Goal: Transaction & Acquisition: Purchase product/service

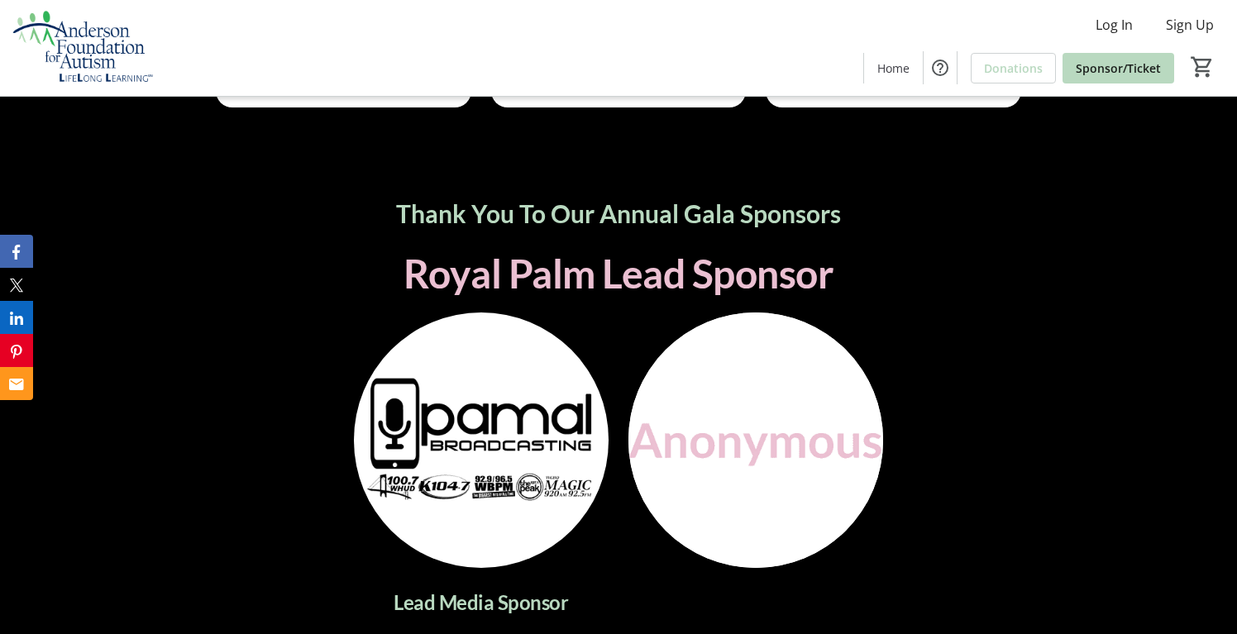
scroll to position [2995, 0]
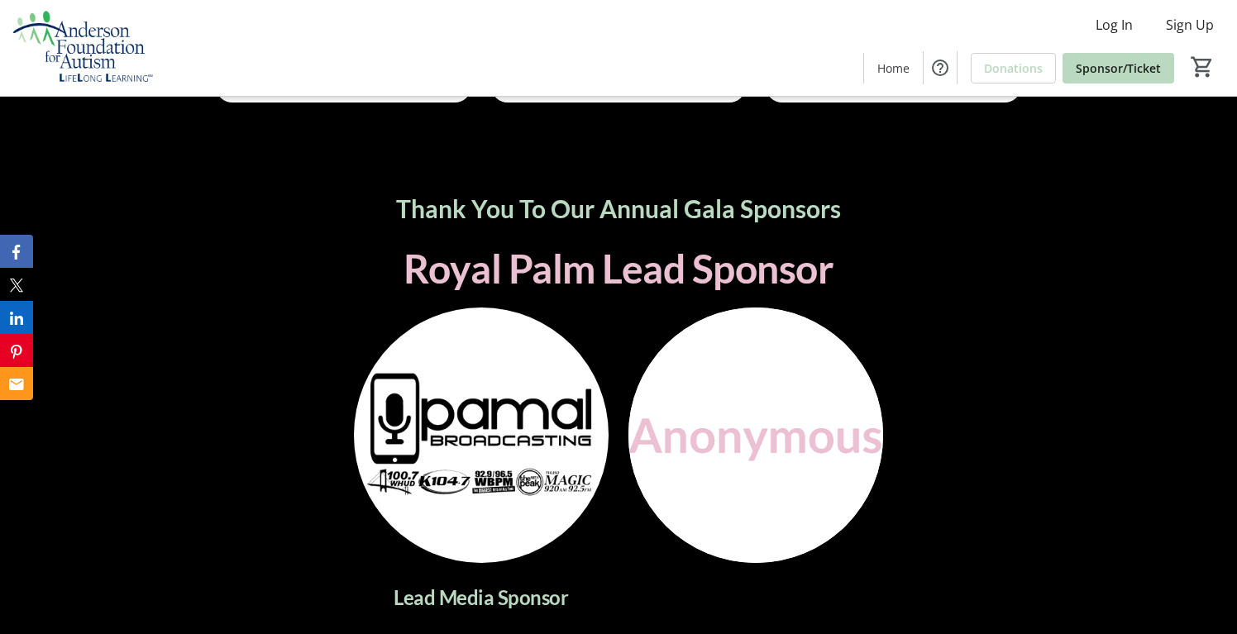
click at [559, 437] on img at bounding box center [481, 435] width 255 height 255
click at [648, 253] on span "Royal Palm Lead Sponsor" at bounding box center [619, 268] width 431 height 47
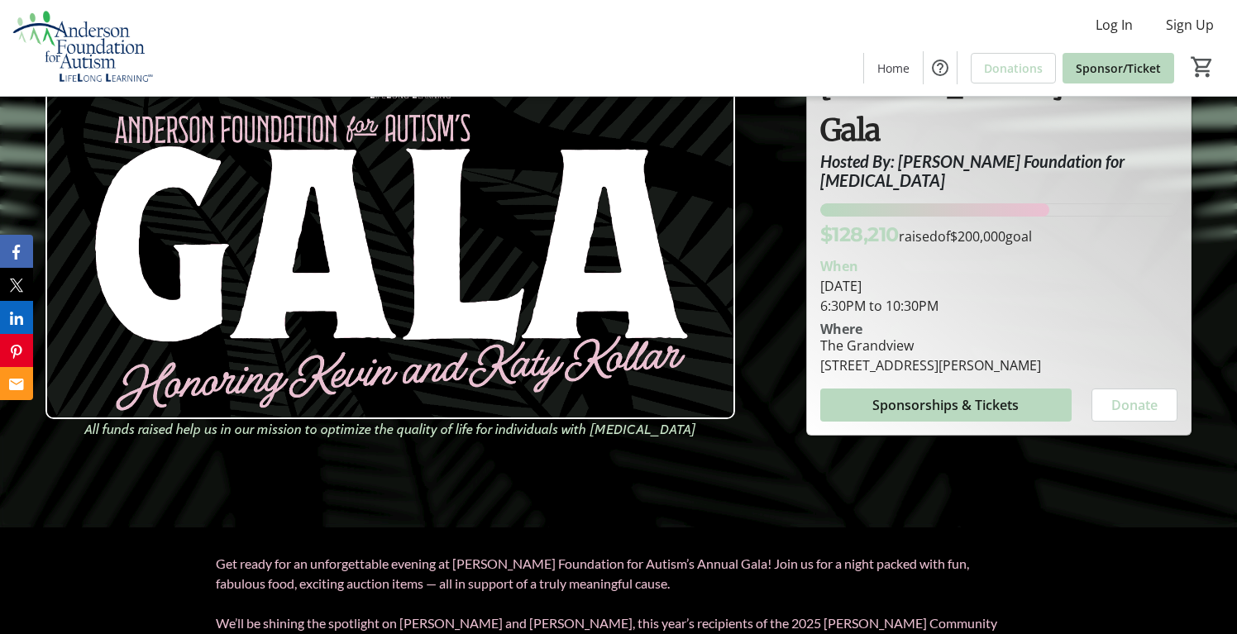
scroll to position [105, 0]
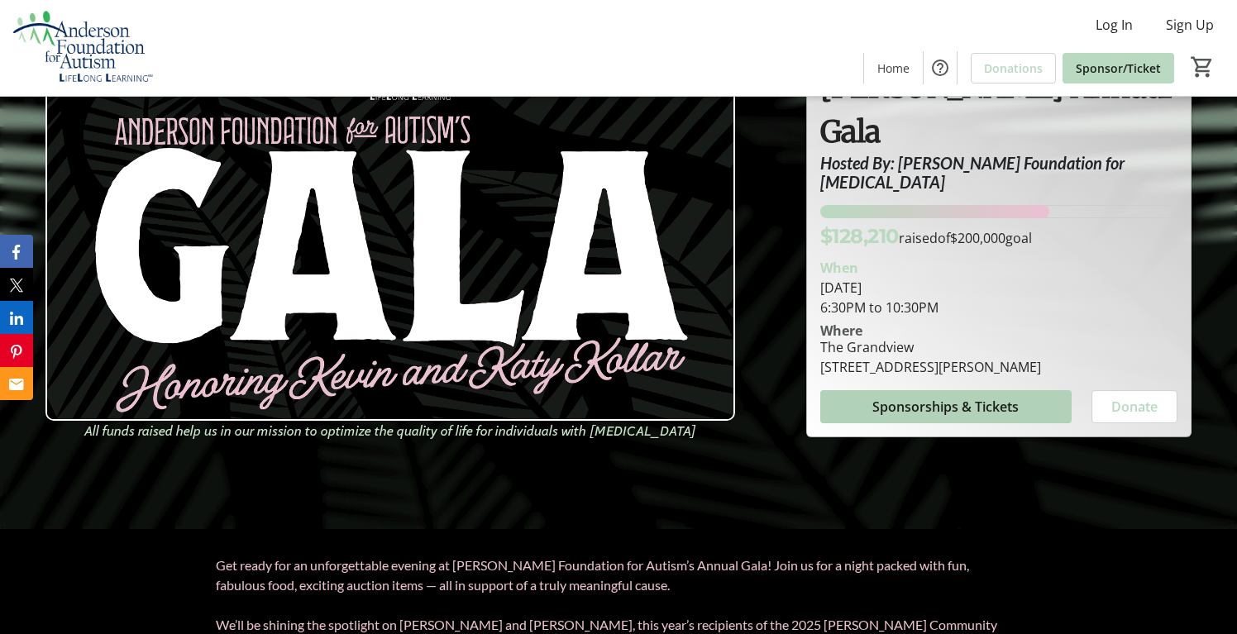
click at [950, 397] on span "Sponsorships & Tickets" at bounding box center [946, 407] width 146 height 20
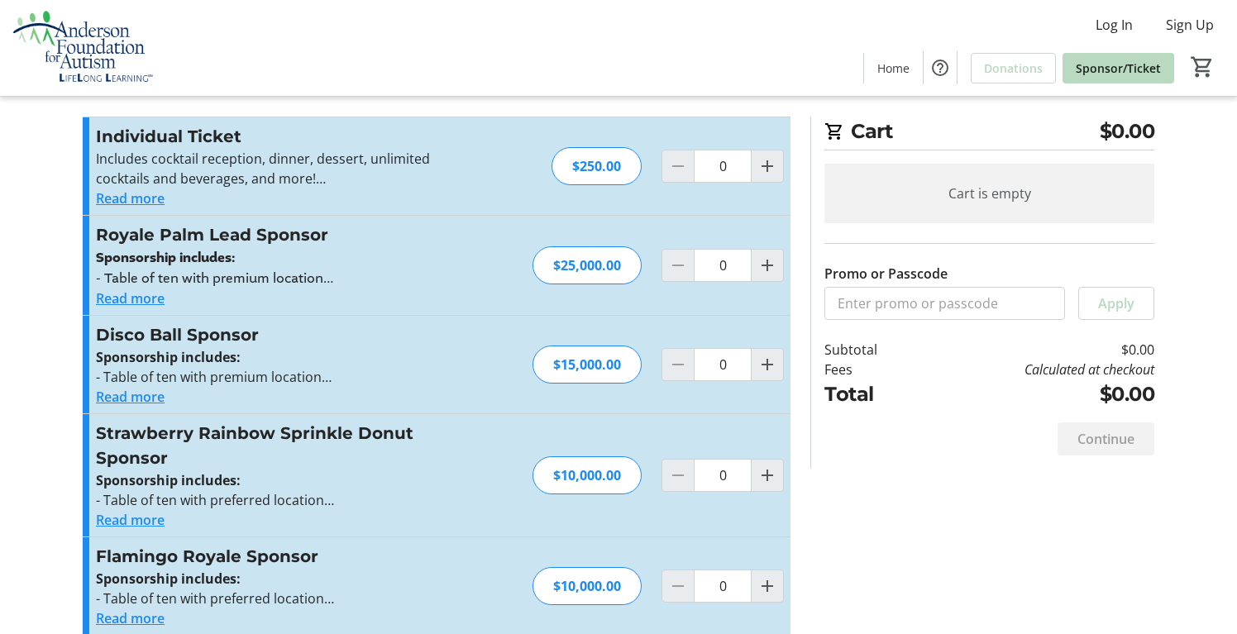
scroll to position [30, 0]
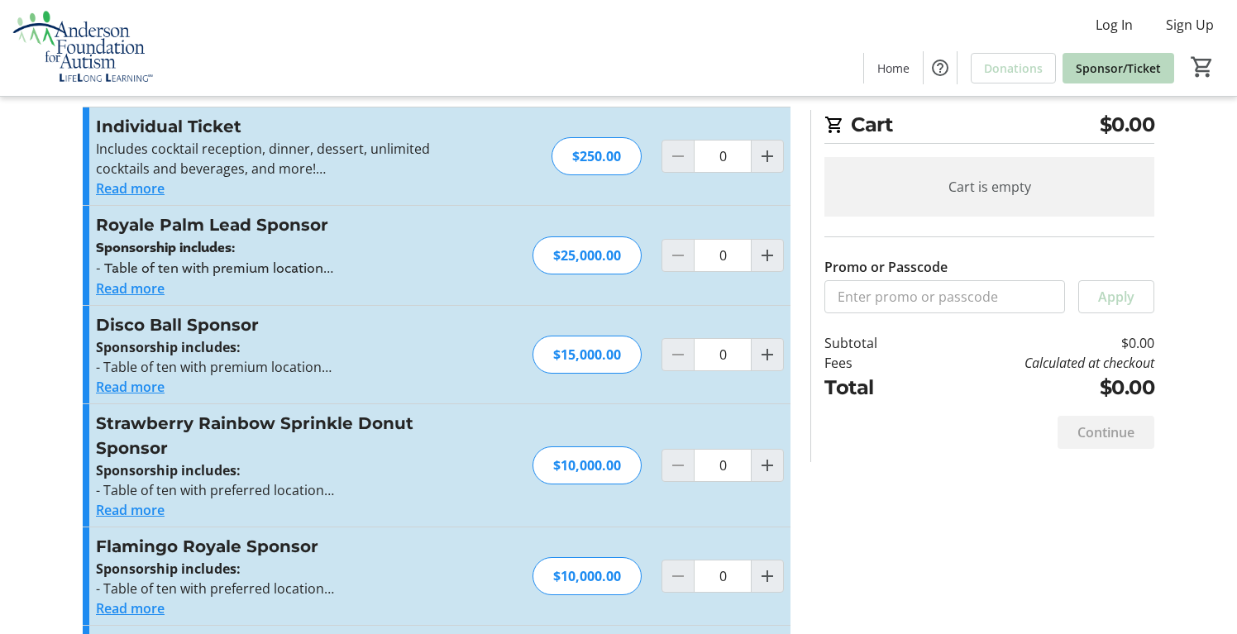
click at [130, 289] on button "Read more" at bounding box center [130, 289] width 69 height 20
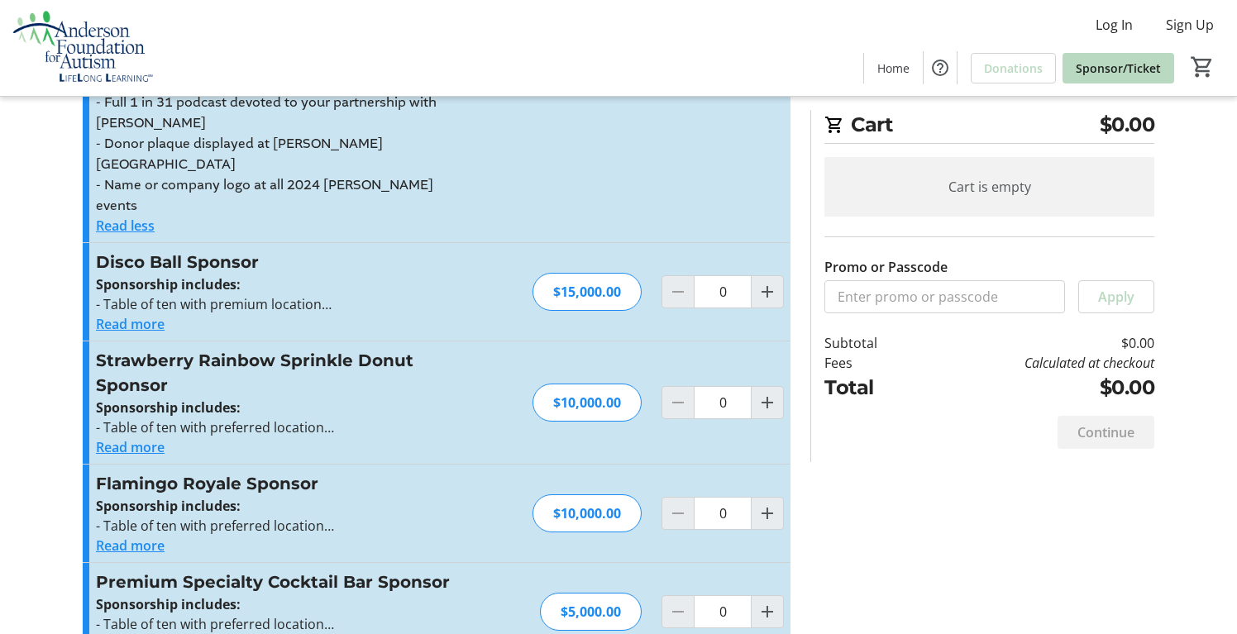
scroll to position [345, 0]
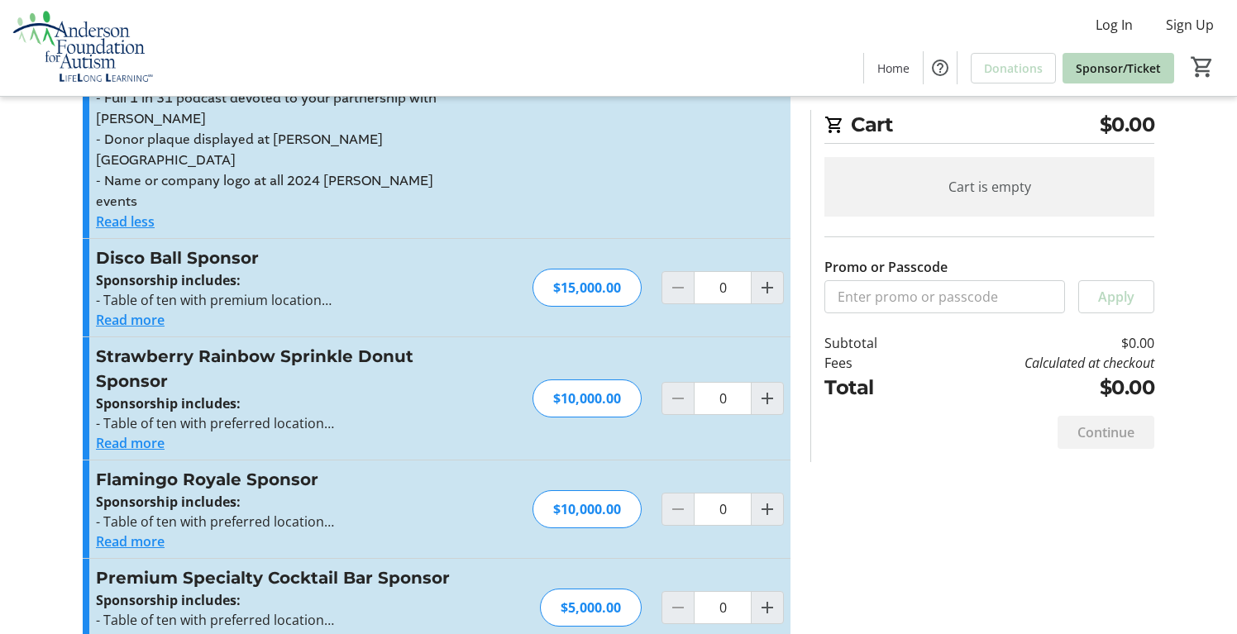
click at [142, 433] on button "Read more" at bounding box center [130, 443] width 69 height 20
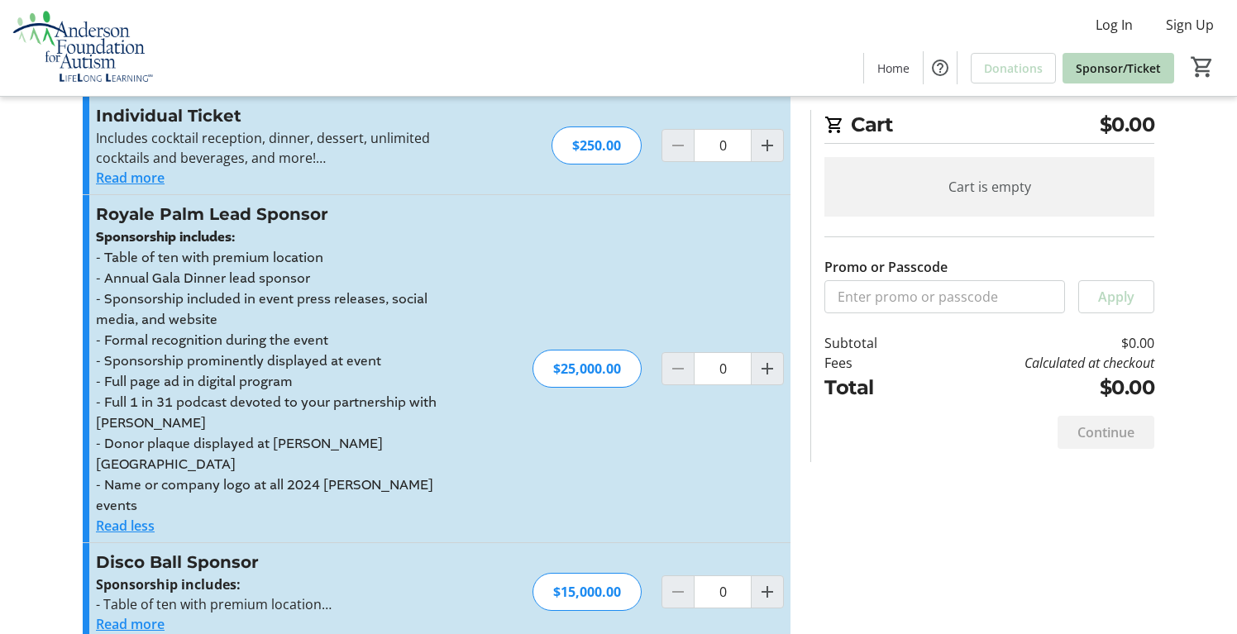
scroll to position [0, 0]
